Goal: Task Accomplishment & Management: Manage account settings

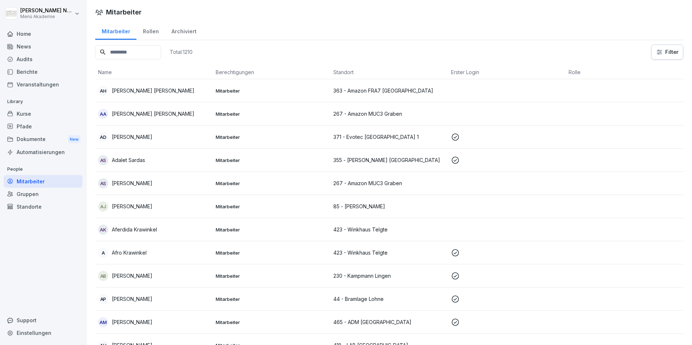
click at [30, 36] on div "Home" at bounding box center [43, 33] width 79 height 13
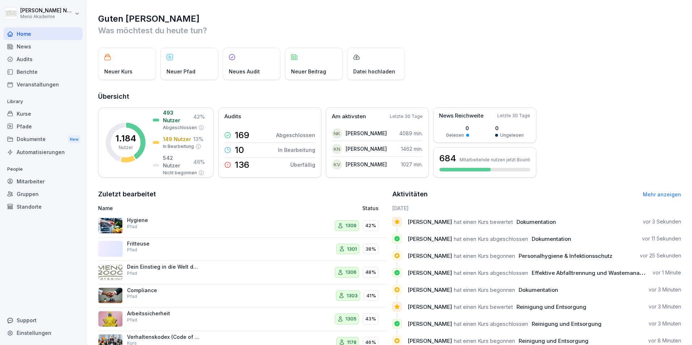
click at [28, 59] on div "Audits" at bounding box center [43, 59] width 79 height 13
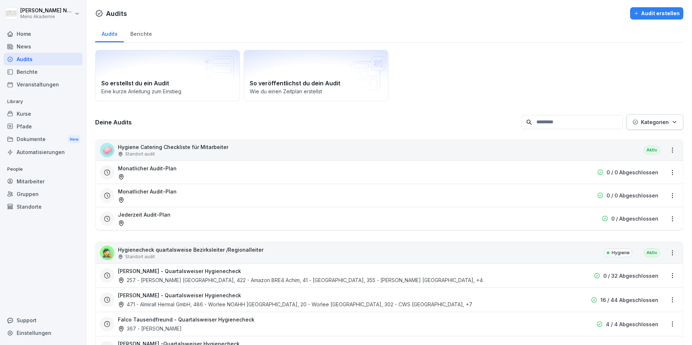
click at [34, 113] on div "Kurse" at bounding box center [43, 113] width 79 height 13
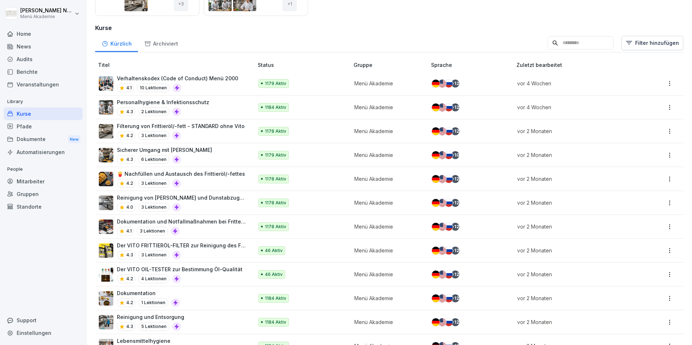
scroll to position [109, 0]
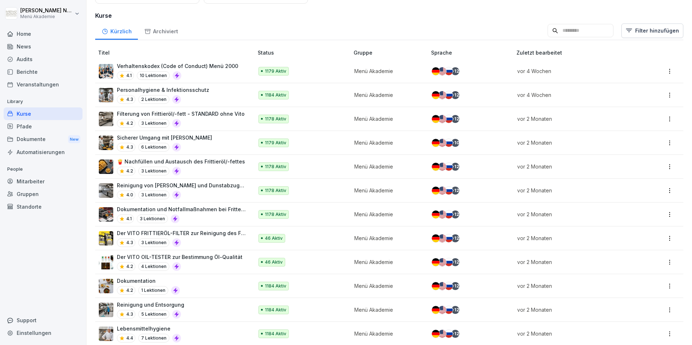
click at [196, 68] on p "Verhaltenskodex (Code of Conduct) Menü 2000" at bounding box center [177, 66] width 121 height 8
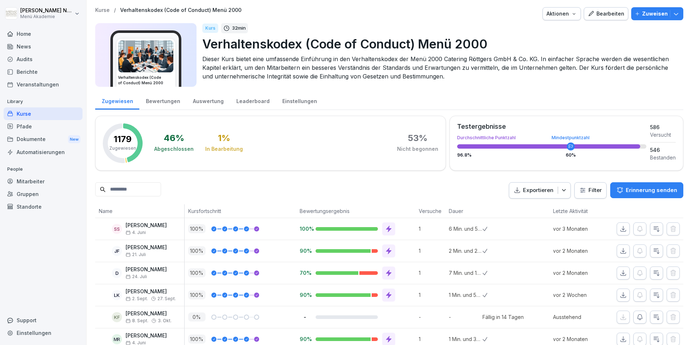
click at [40, 12] on html "Julia Nee Menü Akademie Home News Audits Berichte Veranstaltungen Library Kurse…" at bounding box center [346, 172] width 692 height 345
click at [6, 32] on html "Julia Nee Menü Akademie Home News Audits Berichte Veranstaltungen Library Kurse…" at bounding box center [346, 172] width 692 height 345
click at [7, 33] on icon at bounding box center [10, 34] width 6 height 6
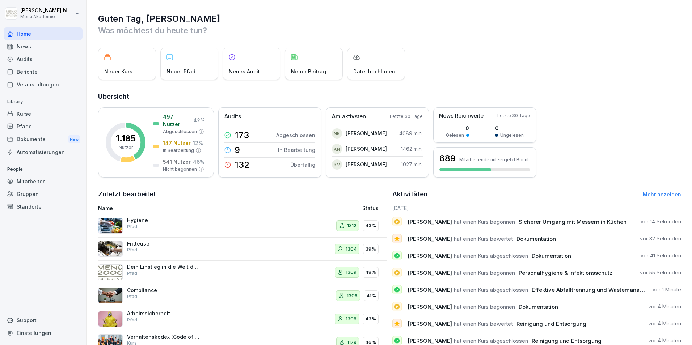
click at [39, 179] on div "Mitarbeiter" at bounding box center [43, 181] width 79 height 13
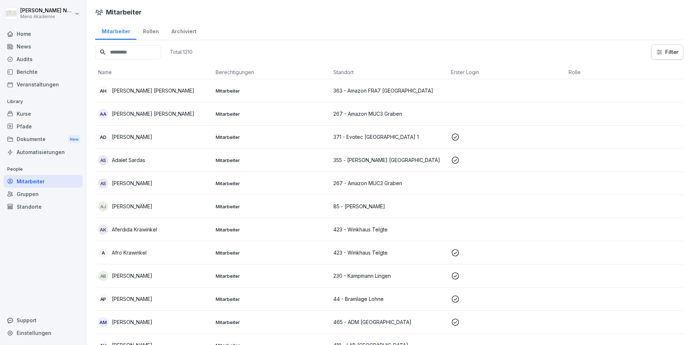
click at [134, 50] on input at bounding box center [128, 52] width 66 height 14
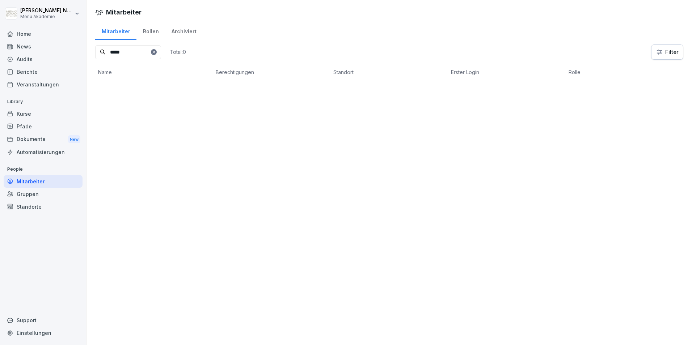
click at [128, 54] on input "*****" at bounding box center [128, 52] width 66 height 14
drag, startPoint x: 78, startPoint y: 53, endPoint x: 71, endPoint y: 53, distance: 7.2
click at [76, 53] on div "Julia Nee Menü Akademie Home News Audits Berichte Veranstaltungen Library Kurse…" at bounding box center [346, 172] width 692 height 345
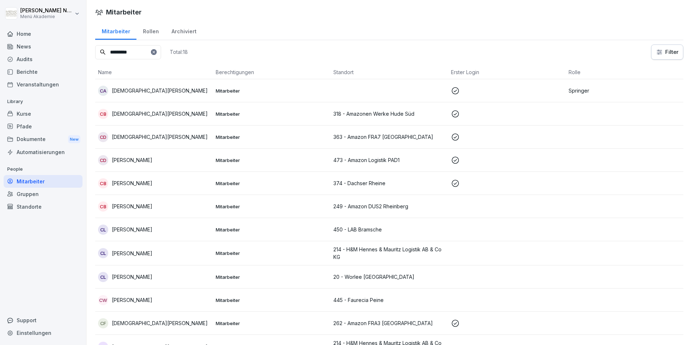
drag, startPoint x: 145, startPoint y: 52, endPoint x: 67, endPoint y: 53, distance: 78.9
click at [67, 53] on div "Julia Nee Menü Akademie Home News Audits Berichte Veranstaltungen Library Kurse…" at bounding box center [346, 172] width 692 height 345
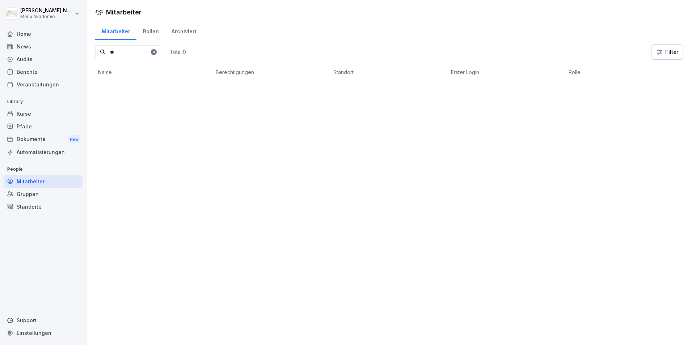
type input "*"
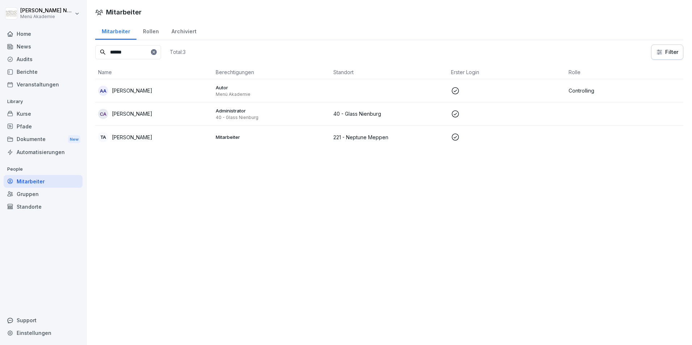
type input "******"
click at [183, 90] on div "AA Andrea Ahlers" at bounding box center [154, 91] width 112 height 10
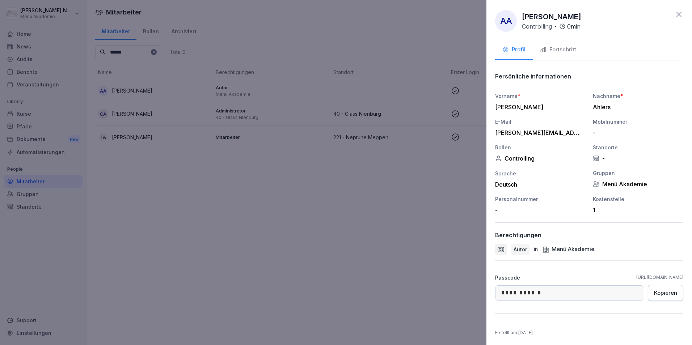
click at [560, 52] on div "Fortschritt" at bounding box center [558, 50] width 36 height 8
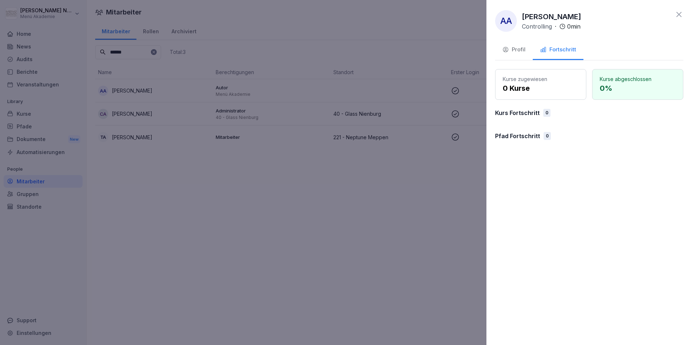
click at [682, 13] on icon at bounding box center [678, 14] width 9 height 9
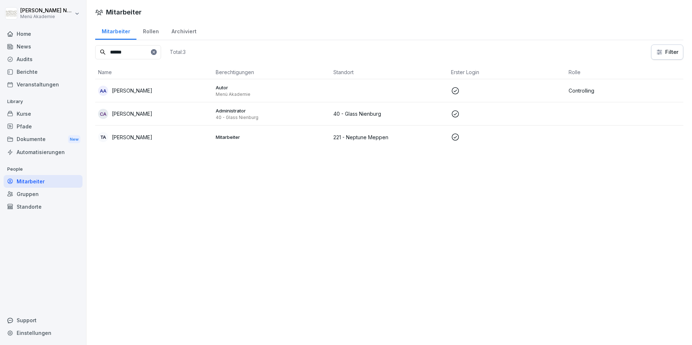
click at [156, 53] on icon at bounding box center [154, 52] width 4 height 4
